Goal: Task Accomplishment & Management: Manage account settings

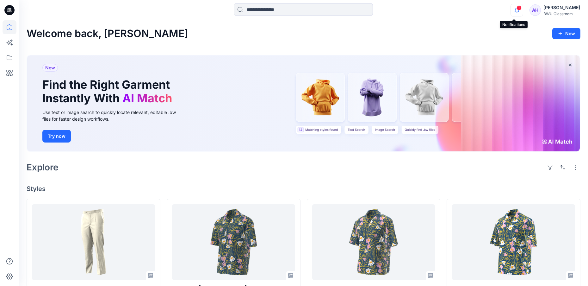
click at [513, 10] on icon "button" at bounding box center [517, 10] width 12 height 13
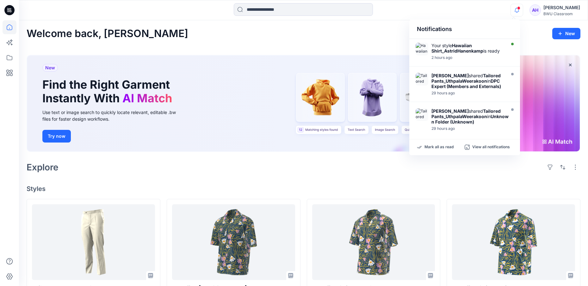
click at [363, 37] on div "Welcome back, Astrid New" at bounding box center [304, 34] width 554 height 12
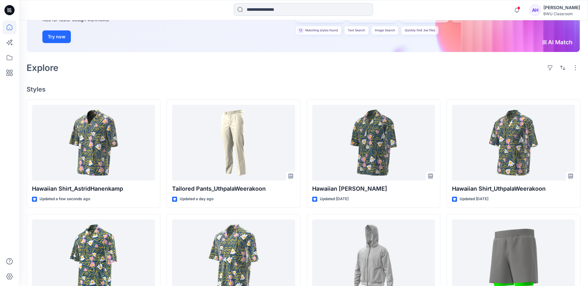
scroll to position [105, 0]
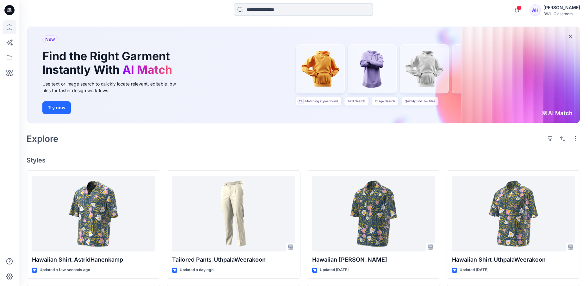
scroll to position [21, 0]
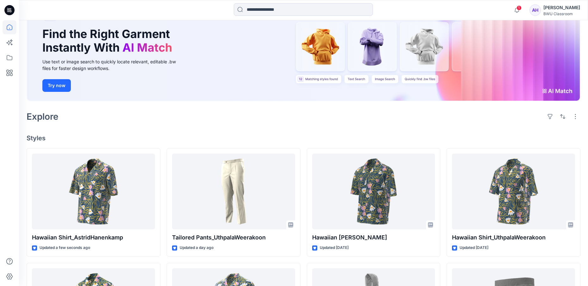
scroll to position [42, 0]
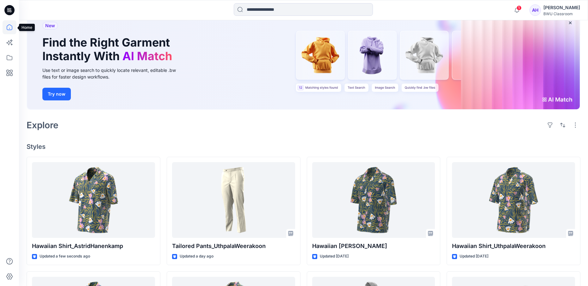
click at [7, 27] on icon at bounding box center [10, 27] width 14 height 14
click at [516, 10] on span "1" at bounding box center [518, 7] width 5 height 5
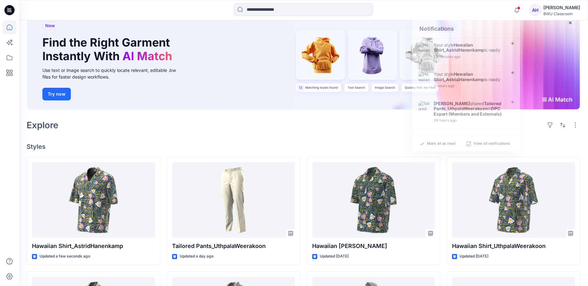
click at [436, 10] on div at bounding box center [303, 10] width 284 height 14
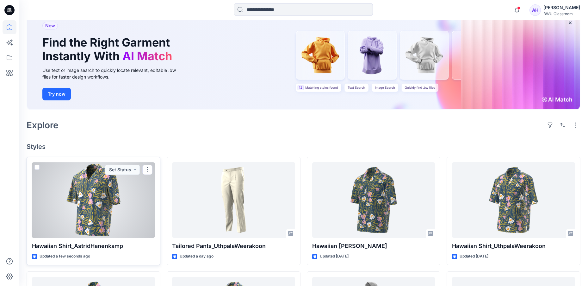
click at [109, 191] on div at bounding box center [93, 200] width 123 height 76
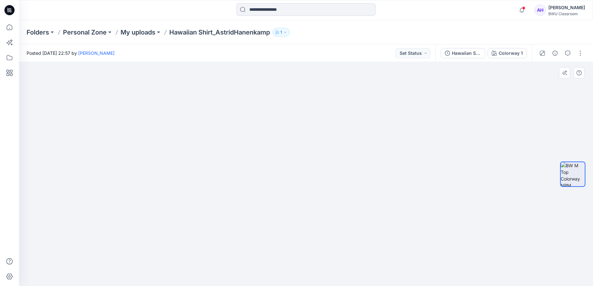
drag, startPoint x: 371, startPoint y: 176, endPoint x: 353, endPoint y: 179, distance: 18.7
click at [353, 179] on img at bounding box center [305, 129] width 411 height 314
click at [144, 31] on p "My uploads" at bounding box center [138, 32] width 35 height 9
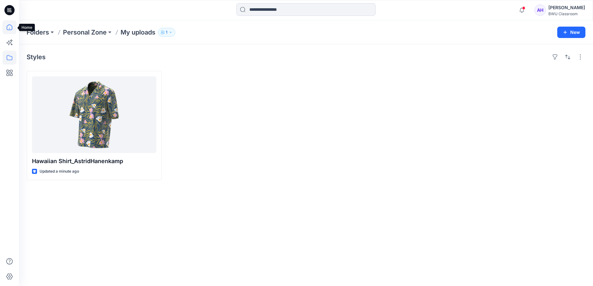
click at [9, 25] on icon at bounding box center [10, 27] width 6 height 6
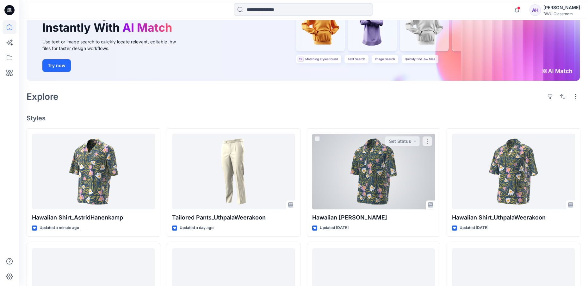
scroll to position [84, 0]
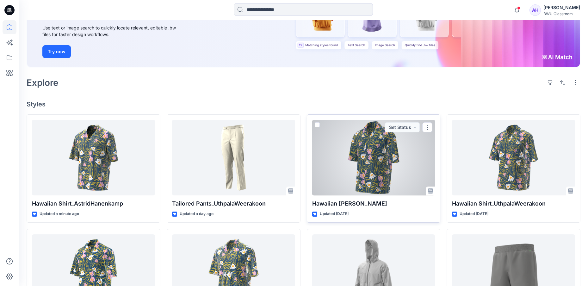
click at [379, 171] on div at bounding box center [373, 158] width 123 height 76
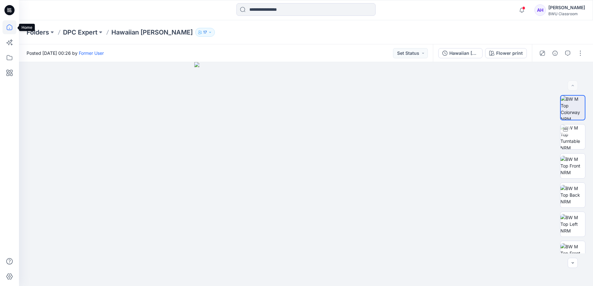
click at [8, 29] on icon at bounding box center [10, 27] width 14 height 14
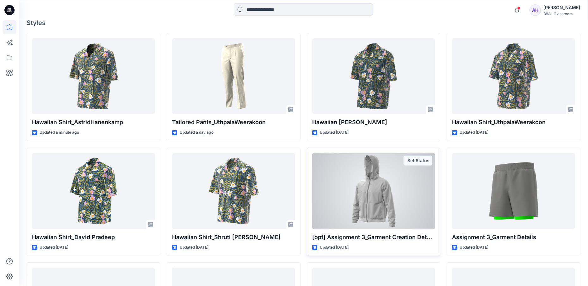
scroll to position [77, 0]
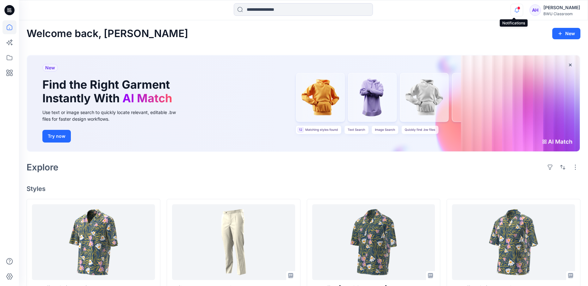
click at [515, 10] on icon "button" at bounding box center [517, 10] width 12 height 13
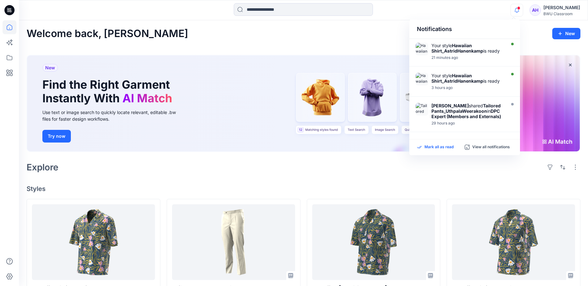
click at [438, 147] on p "Mark all as read" at bounding box center [438, 147] width 29 height 6
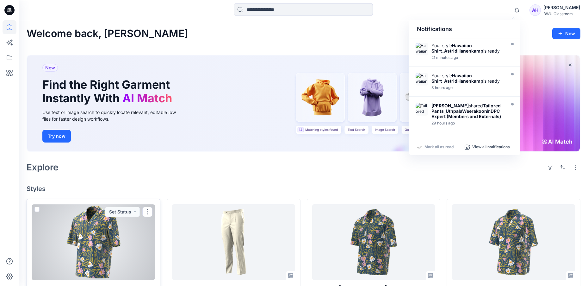
click at [105, 239] on div at bounding box center [93, 242] width 123 height 76
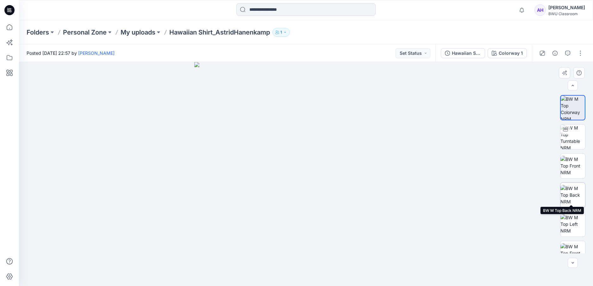
scroll to position [13, 0]
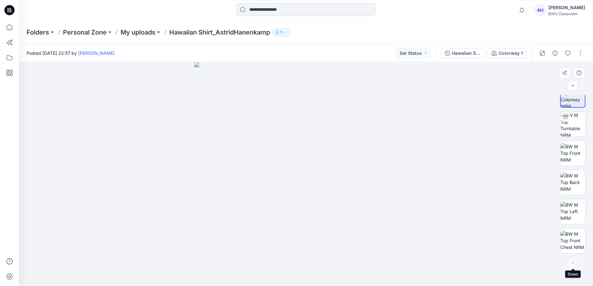
click at [569, 263] on div at bounding box center [572, 262] width 10 height 10
click at [574, 263] on div at bounding box center [572, 262] width 10 height 10
click at [569, 130] on img at bounding box center [572, 124] width 25 height 25
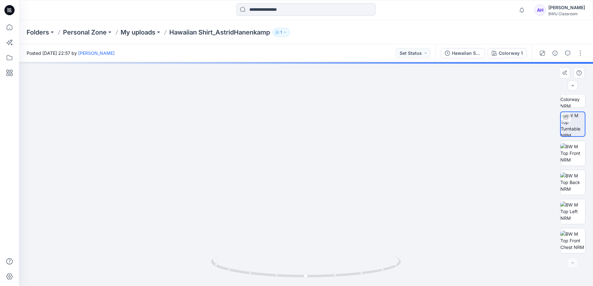
drag, startPoint x: 319, startPoint y: 107, endPoint x: 324, endPoint y: 206, distance: 99.4
click at [324, 206] on img at bounding box center [310, 56] width 893 height 459
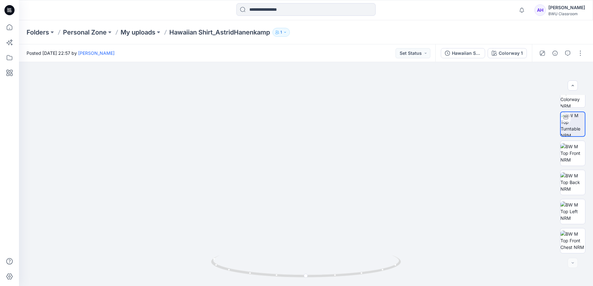
drag, startPoint x: 352, startPoint y: 230, endPoint x: 337, endPoint y: -34, distance: 264.2
click at [337, 0] on html "Notifications Your style Hawaiian Shirt_AstridHanenkamp is ready 21 minutes ago…" at bounding box center [296, 143] width 593 height 286
drag, startPoint x: 306, startPoint y: 278, endPoint x: 230, endPoint y: 270, distance: 77.2
click at [230, 270] on icon at bounding box center [306, 267] width 191 height 24
drag, startPoint x: 321, startPoint y: 147, endPoint x: 316, endPoint y: 288, distance: 141.2
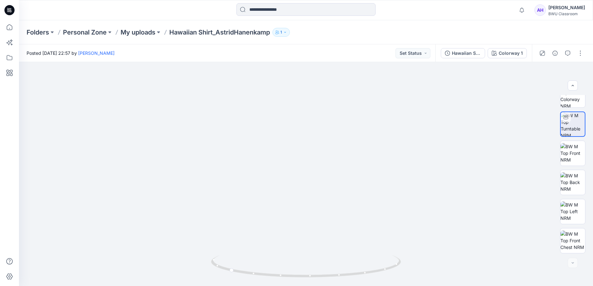
click at [316, 285] on html "Notifications Your style Hawaiian Shirt_AstridHanenkamp is ready 21 minutes ago…" at bounding box center [296, 143] width 593 height 286
drag, startPoint x: 327, startPoint y: 197, endPoint x: 322, endPoint y: 261, distance: 64.4
click at [322, 261] on div at bounding box center [306, 174] width 574 height 224
drag, startPoint x: 330, startPoint y: 180, endPoint x: 331, endPoint y: 197, distance: 17.7
click at [331, 197] on img at bounding box center [283, 93] width 710 height 385
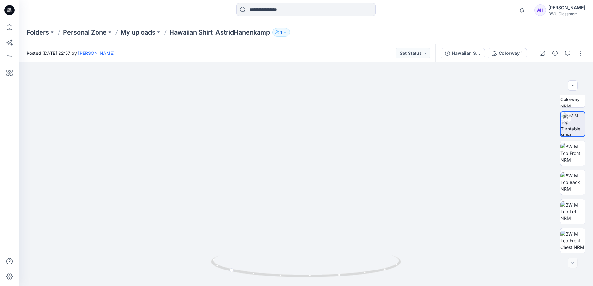
click at [460, 30] on div "Folders Personal Zone My uploads Hawaiian Shirt_AstridHanenkamp 1" at bounding box center [281, 32] width 509 height 9
click at [522, 10] on span "1" at bounding box center [523, 7] width 5 height 5
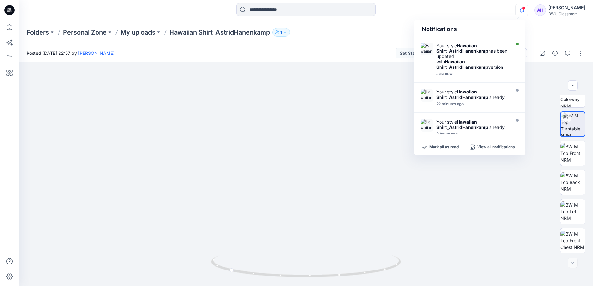
click at [484, 11] on div "Notifications Your style Hawaiian Shirt_AstridHanenkamp has been updated with H…" at bounding box center [305, 10] width 573 height 14
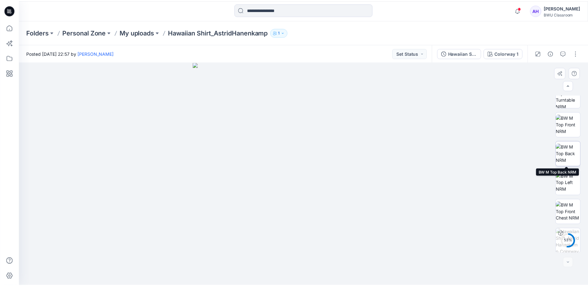
scroll to position [42, 0]
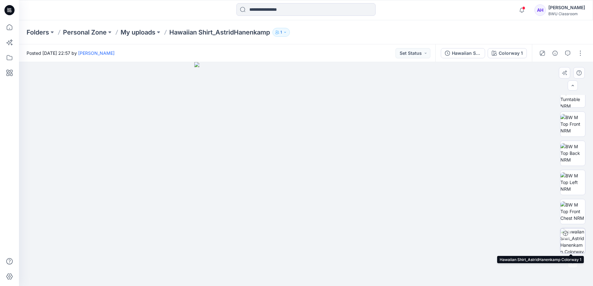
click at [567, 234] on div at bounding box center [565, 233] width 10 height 10
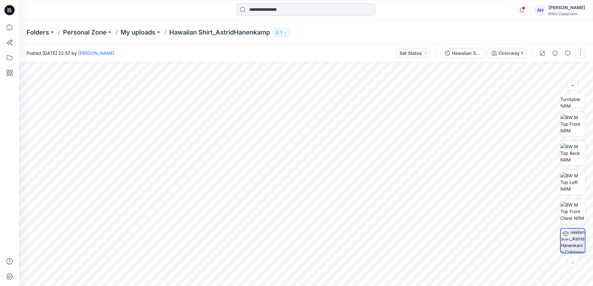
click at [582, 53] on button "button" at bounding box center [580, 53] width 10 height 10
click at [10, 28] on icon at bounding box center [10, 27] width 14 height 14
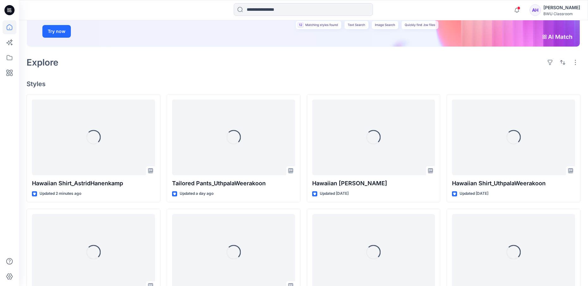
scroll to position [127, 0]
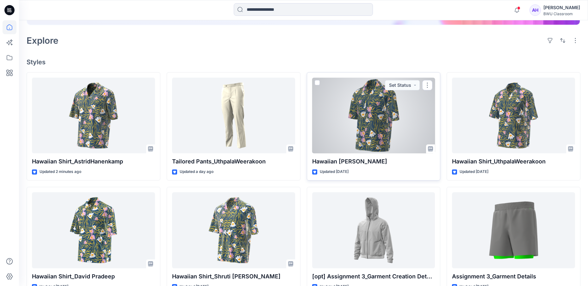
click at [367, 125] on div at bounding box center [373, 115] width 123 height 76
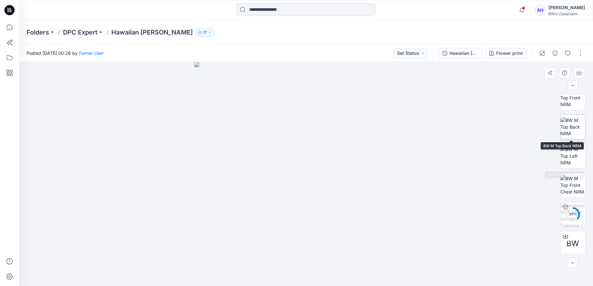
scroll to position [71, 0]
click at [12, 28] on icon at bounding box center [10, 27] width 14 height 14
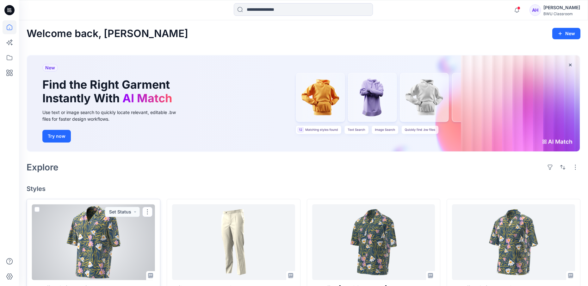
click at [108, 231] on div at bounding box center [93, 242] width 123 height 76
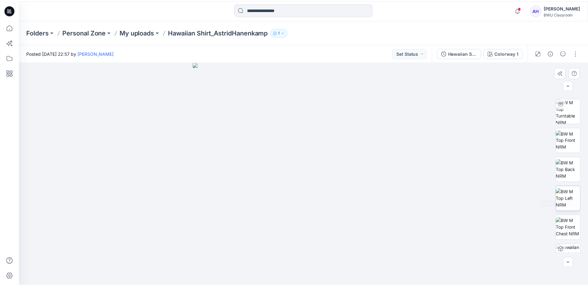
scroll to position [42, 0]
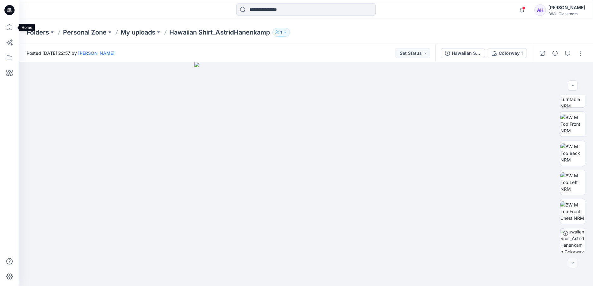
drag, startPoint x: 11, startPoint y: 30, endPoint x: 79, endPoint y: 8, distance: 71.6
click at [11, 30] on icon at bounding box center [10, 27] width 14 height 14
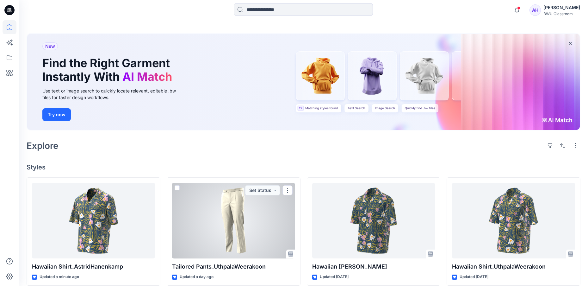
scroll to position [21, 0]
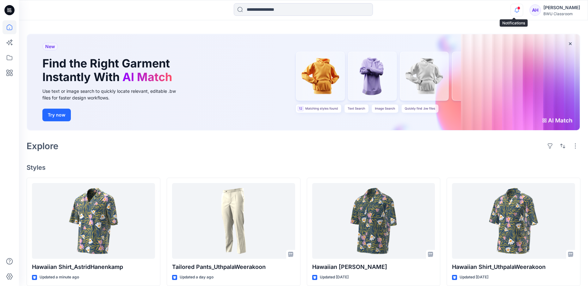
click at [515, 10] on icon "button" at bounding box center [517, 10] width 12 height 13
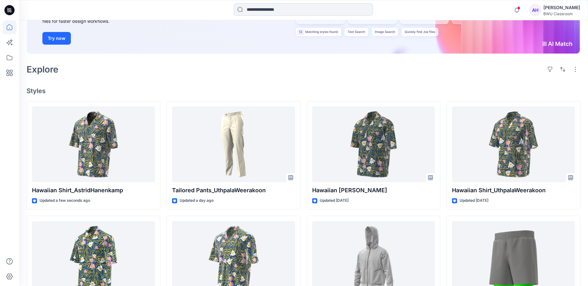
scroll to position [105, 0]
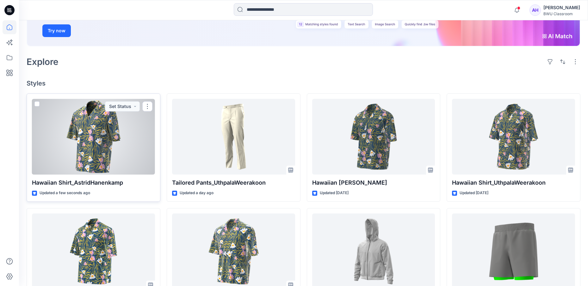
click at [123, 134] on div at bounding box center [93, 137] width 123 height 76
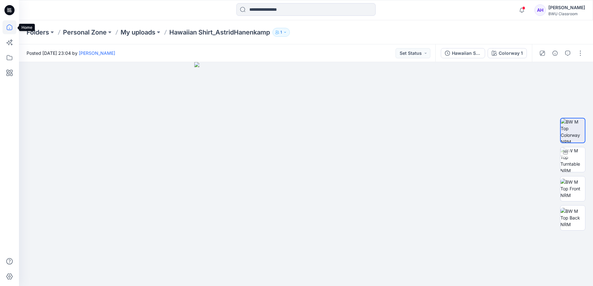
click at [13, 26] on icon at bounding box center [10, 27] width 14 height 14
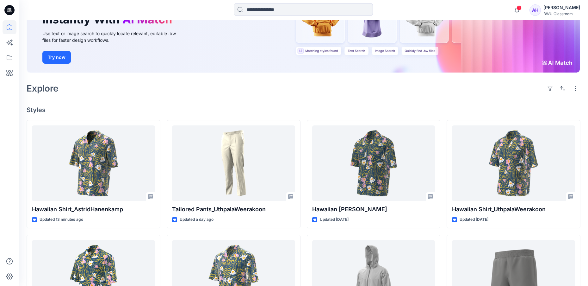
scroll to position [84, 0]
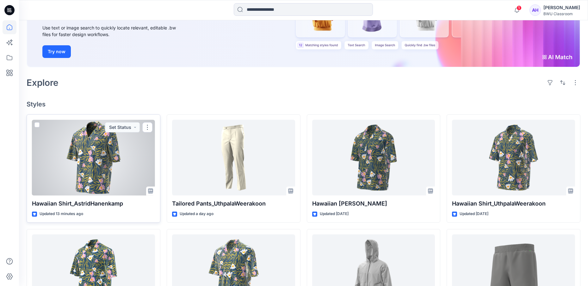
click at [92, 158] on div at bounding box center [93, 158] width 123 height 76
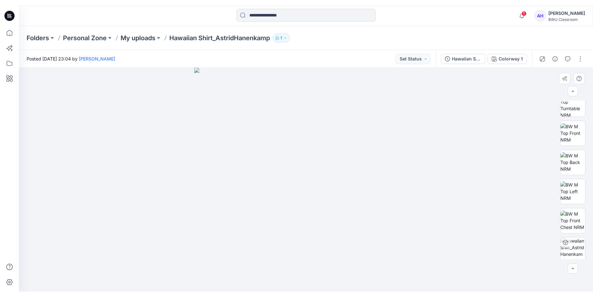
scroll to position [42, 0]
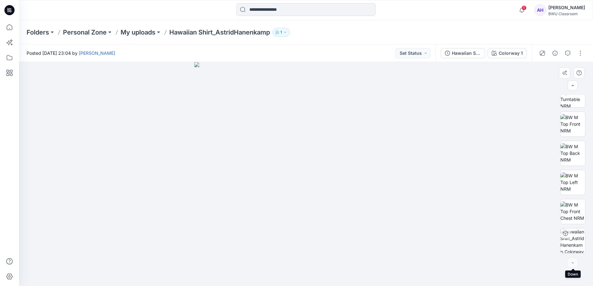
click at [574, 264] on div at bounding box center [572, 262] width 10 height 10
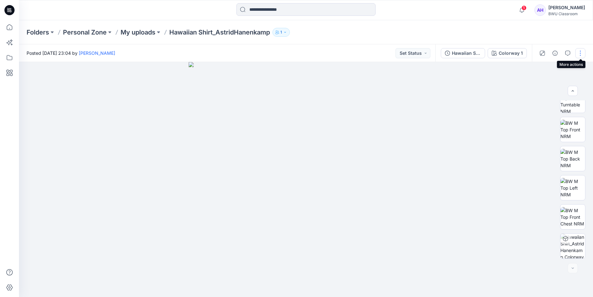
click at [580, 53] on button "button" at bounding box center [580, 53] width 10 height 10
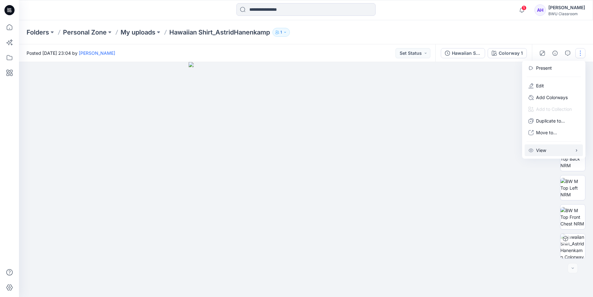
click at [545, 150] on p "View" at bounding box center [541, 150] width 10 height 7
click at [551, 83] on button "Edit" at bounding box center [553, 86] width 58 height 12
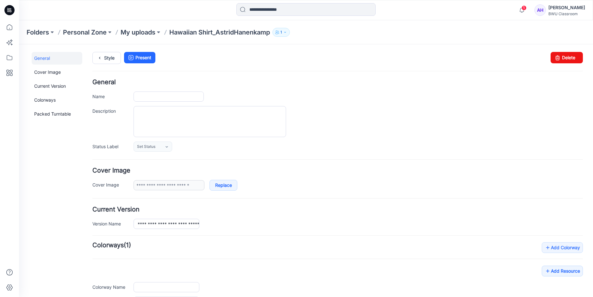
type input "**********"
click at [9, 27] on icon at bounding box center [10, 27] width 14 height 14
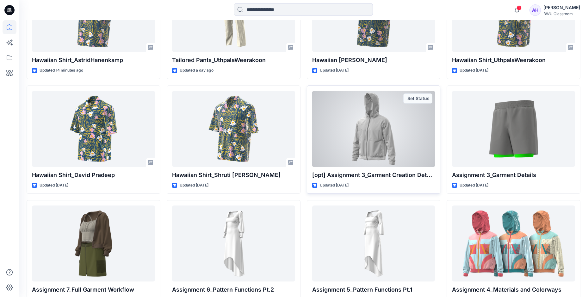
scroll to position [269, 0]
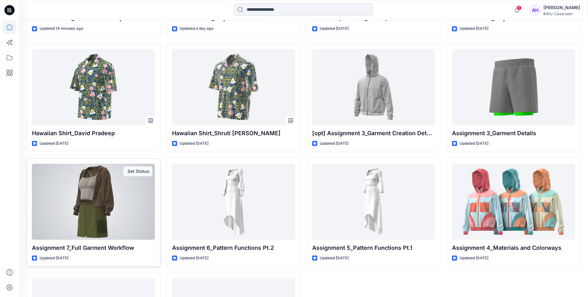
click at [111, 209] on div at bounding box center [93, 202] width 123 height 76
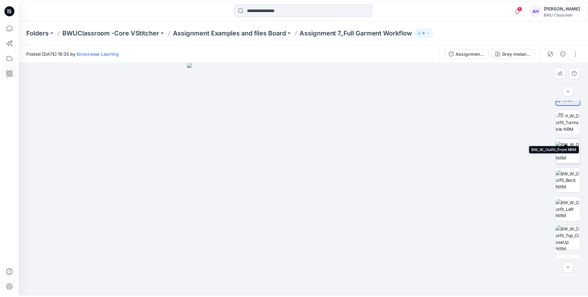
scroll to position [42, 0]
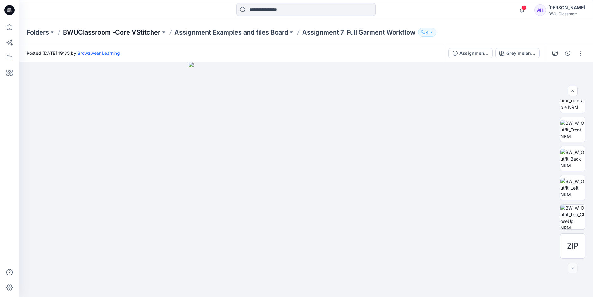
click at [78, 31] on p "BWUClassroom -Core VStitcher" at bounding box center [111, 32] width 97 height 9
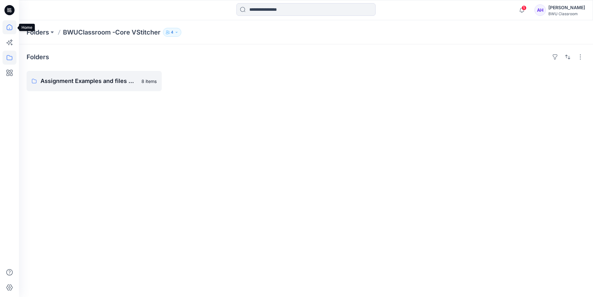
click at [8, 29] on icon at bounding box center [10, 27] width 14 height 14
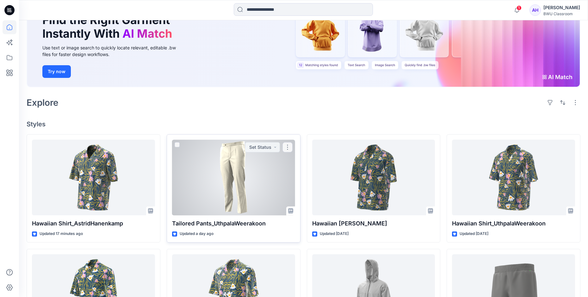
scroll to position [84, 0]
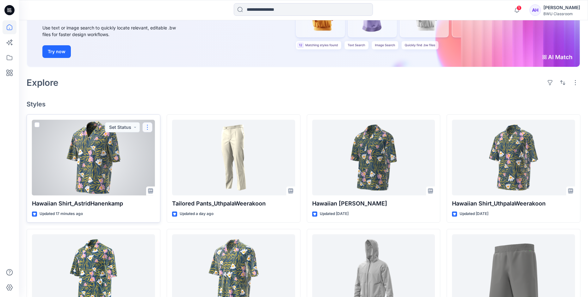
click at [145, 125] on button "button" at bounding box center [147, 127] width 10 height 10
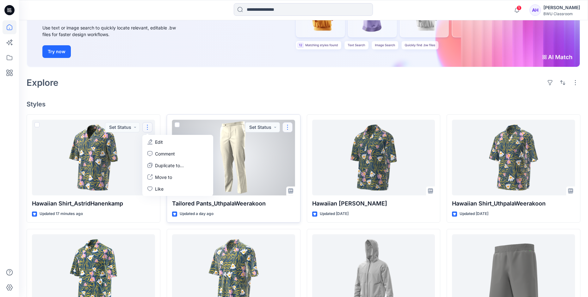
click at [286, 125] on button "button" at bounding box center [287, 127] width 10 height 10
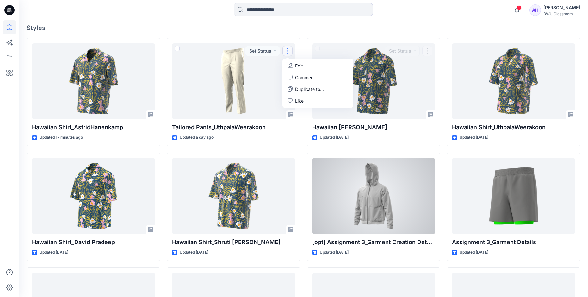
scroll to position [190, 0]
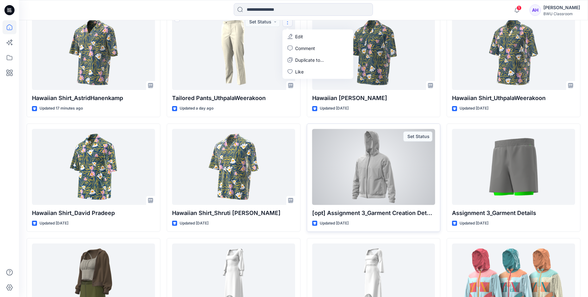
click at [411, 161] on div at bounding box center [373, 167] width 123 height 76
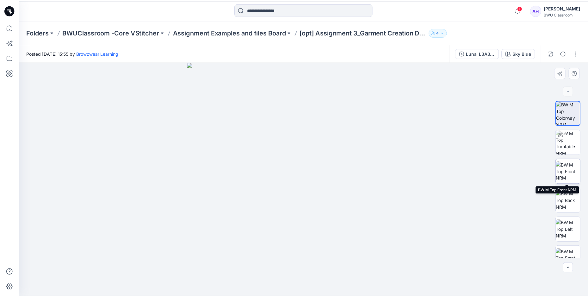
scroll to position [42, 0]
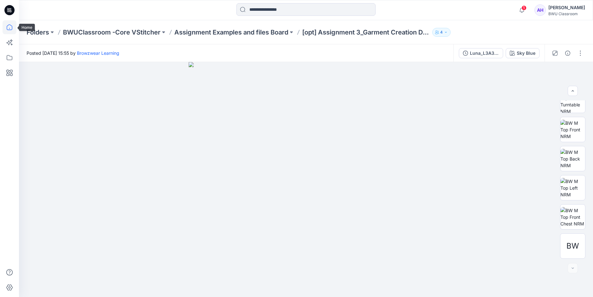
click at [9, 27] on icon at bounding box center [10, 27] width 14 height 14
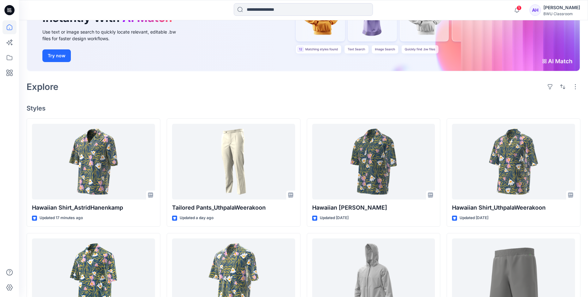
scroll to position [84, 0]
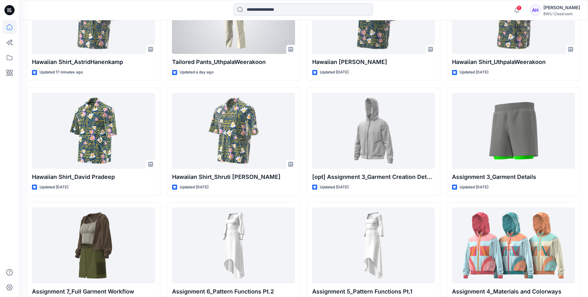
scroll to position [269, 0]
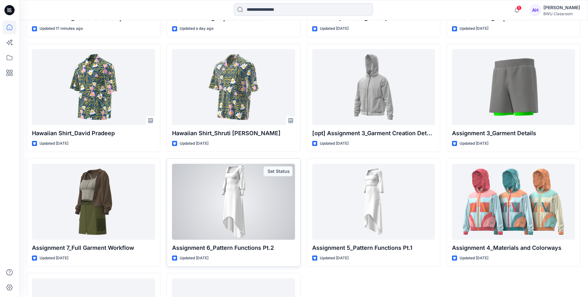
click at [261, 189] on div at bounding box center [233, 202] width 123 height 76
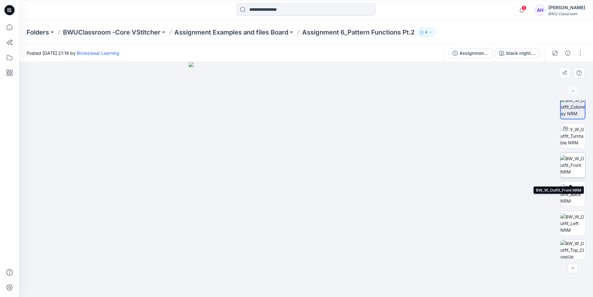
scroll to position [13, 0]
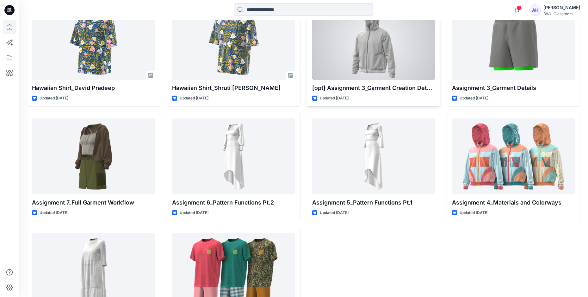
scroll to position [333, 0]
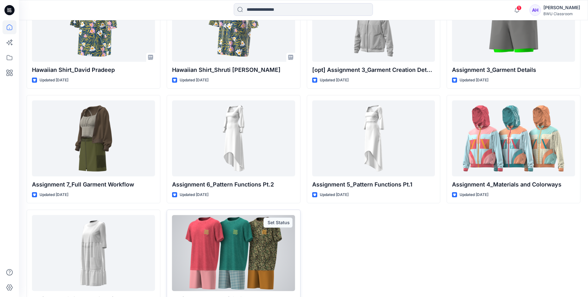
click at [257, 241] on div at bounding box center [233, 253] width 123 height 76
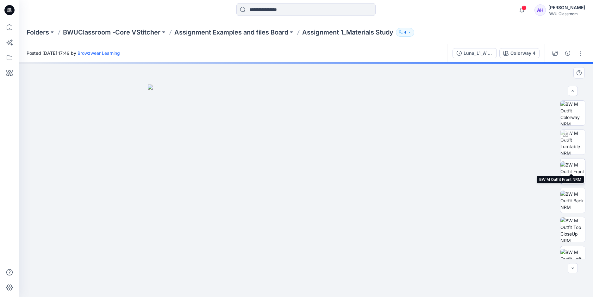
scroll to position [71, 0]
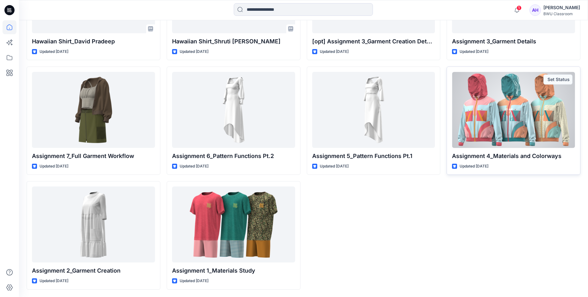
scroll to position [362, 0]
click at [498, 120] on div at bounding box center [513, 109] width 123 height 76
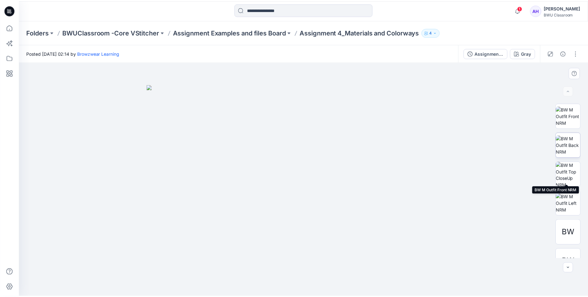
scroll to position [100, 0]
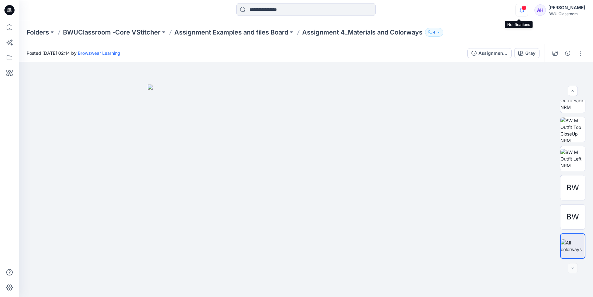
click at [518, 10] on icon "button" at bounding box center [522, 10] width 12 height 13
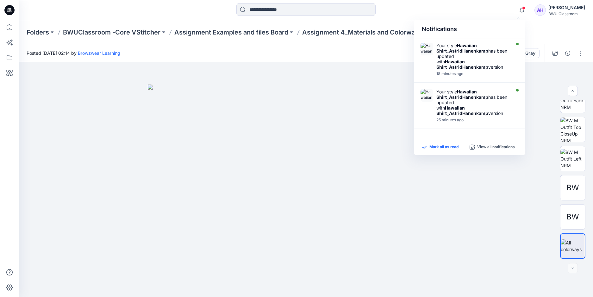
click at [448, 146] on p "Mark all as read" at bounding box center [443, 147] width 29 height 6
click at [10, 27] on icon at bounding box center [10, 27] width 14 height 14
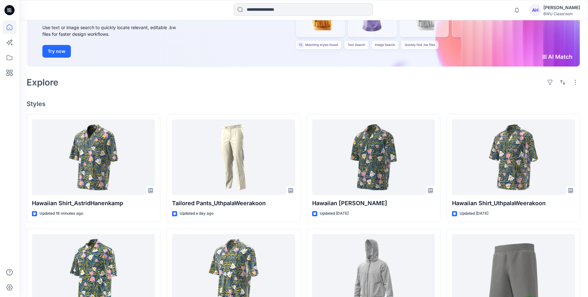
scroll to position [105, 0]
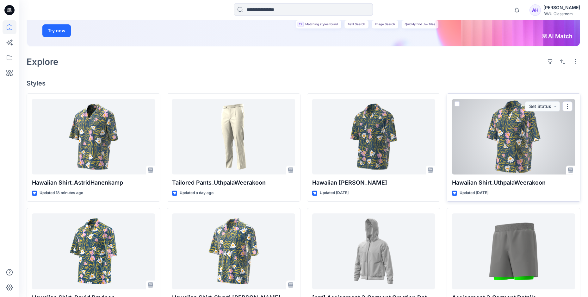
click at [503, 121] on div at bounding box center [513, 137] width 123 height 76
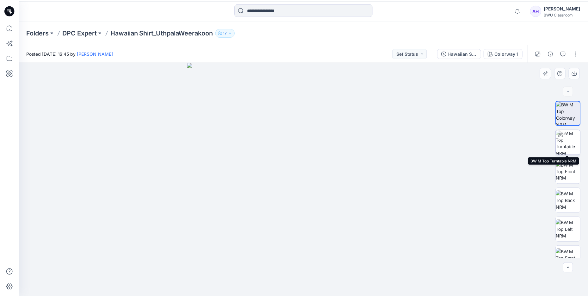
scroll to position [71, 0]
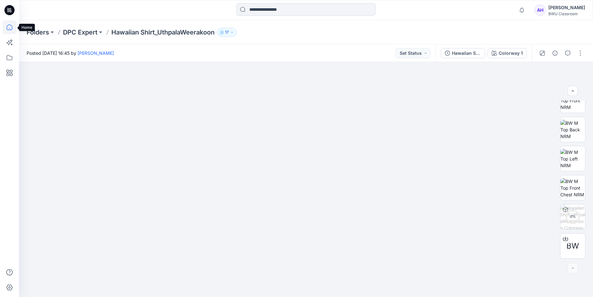
click at [9, 28] on icon at bounding box center [10, 27] width 14 height 14
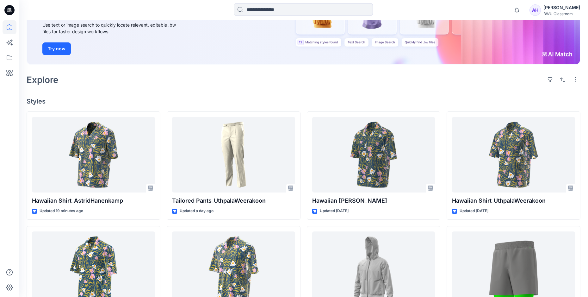
scroll to position [127, 0]
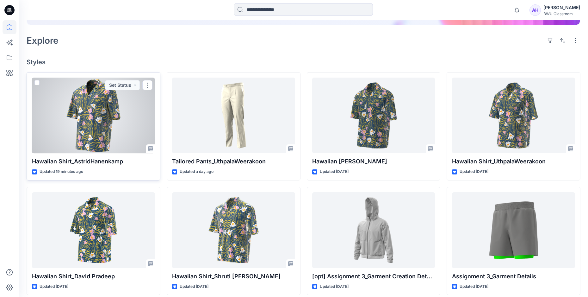
click at [117, 103] on div at bounding box center [93, 115] width 123 height 76
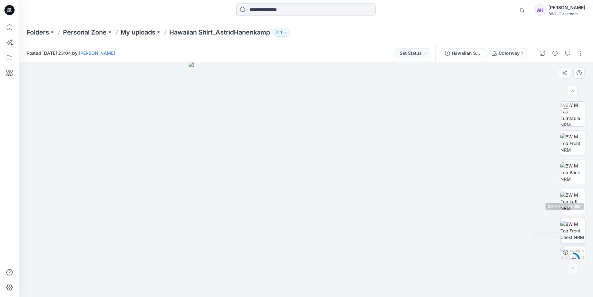
scroll to position [42, 0]
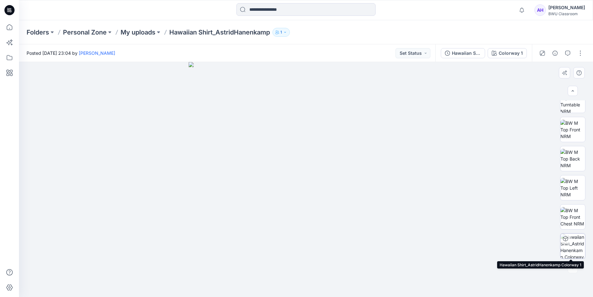
click at [573, 248] on img at bounding box center [572, 245] width 25 height 25
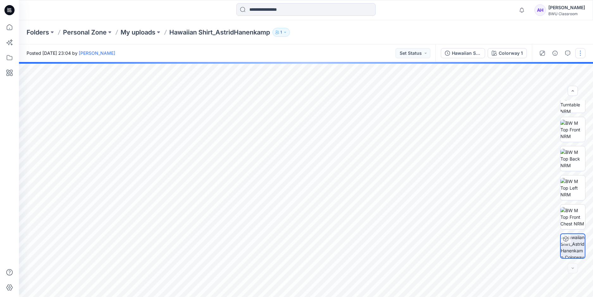
click at [581, 53] on button "button" at bounding box center [580, 53] width 10 height 10
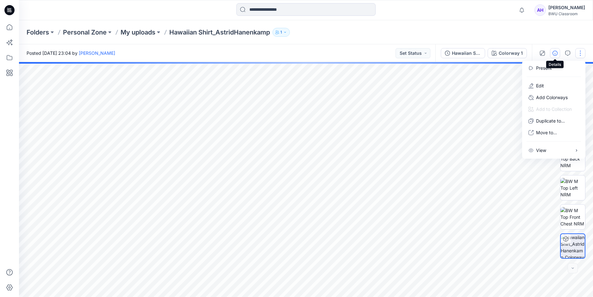
click at [556, 53] on icon "button" at bounding box center [554, 53] width 5 height 5
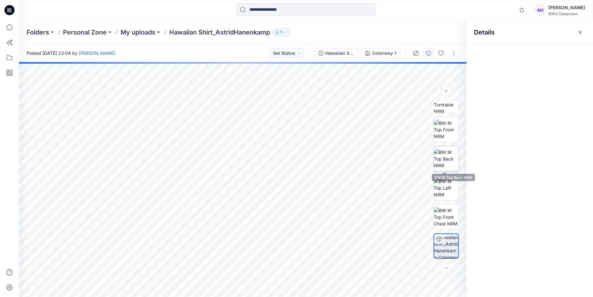
scroll to position [0, 0]
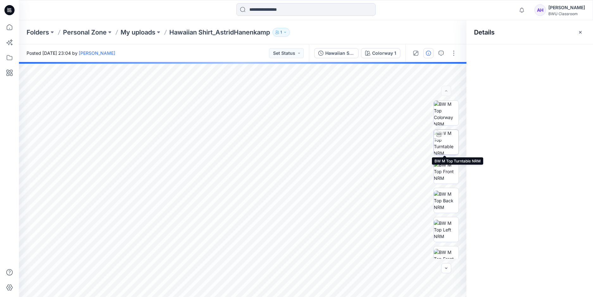
click at [440, 142] on img at bounding box center [446, 142] width 25 height 25
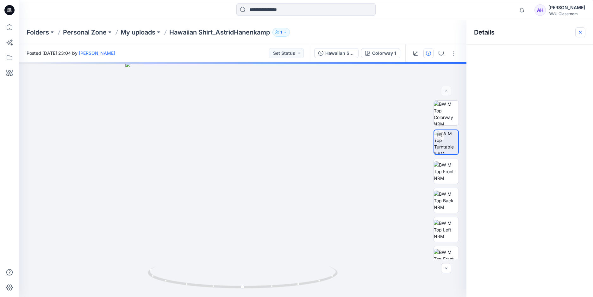
click at [581, 33] on icon "button" at bounding box center [580, 32] width 5 height 5
